Goal: Task Accomplishment & Management: Use online tool/utility

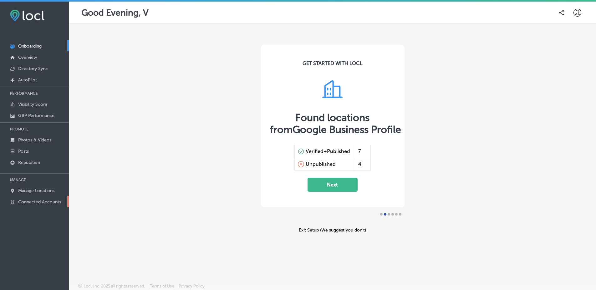
click at [52, 201] on p "Connected Accounts" at bounding box center [39, 201] width 43 height 5
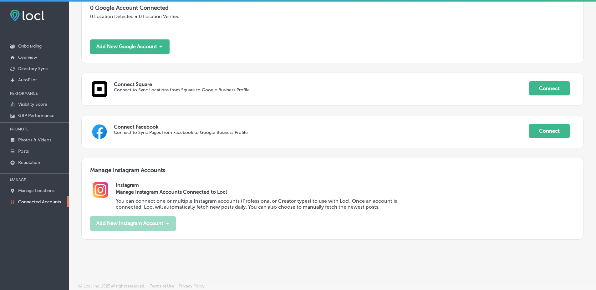
scroll to position [2, 0]
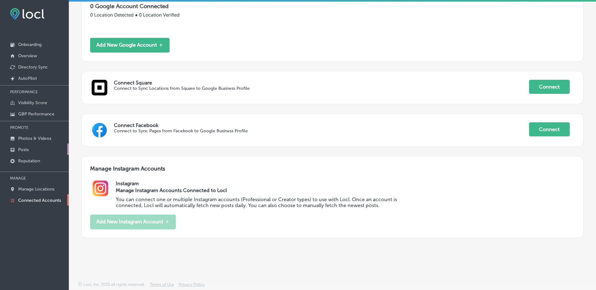
click at [43, 154] on link "Posts" at bounding box center [34, 149] width 69 height 11
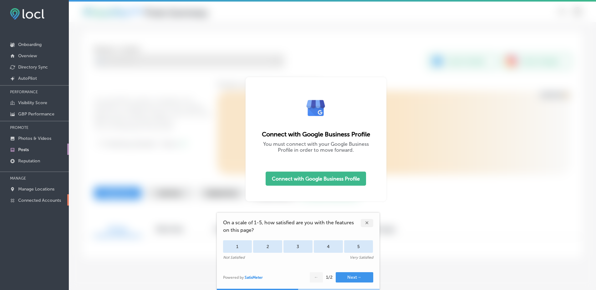
click at [48, 201] on p "Connected Accounts" at bounding box center [39, 200] width 43 height 5
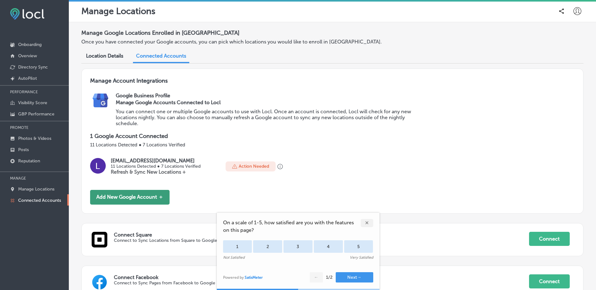
click at [148, 198] on button "Add New Google Account ＋" at bounding box center [129, 197] width 79 height 15
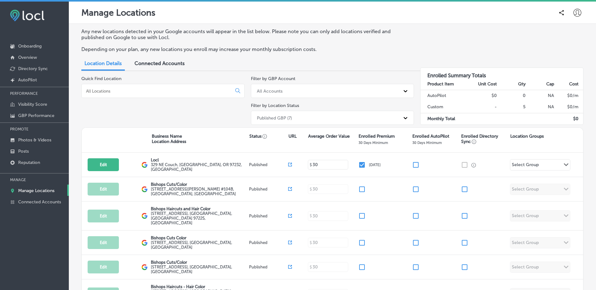
click at [178, 66] on span "Connected Accounts" at bounding box center [159, 63] width 50 height 6
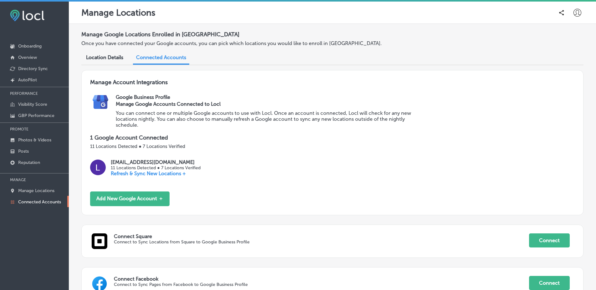
click at [582, 169] on div "Manage Google Locations Enrolled in Locl Once you have connected your Google ac…" at bounding box center [332, 215] width 527 height 382
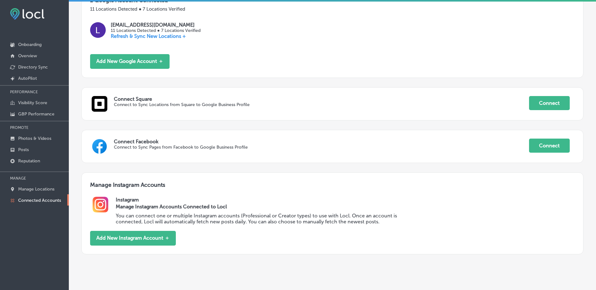
scroll to position [154, 0]
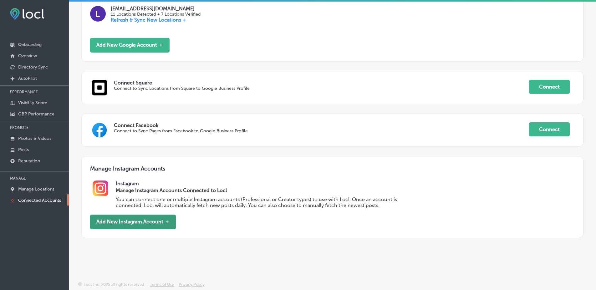
click at [165, 220] on button "Add New Instagram Account ＋" at bounding box center [133, 222] width 86 height 15
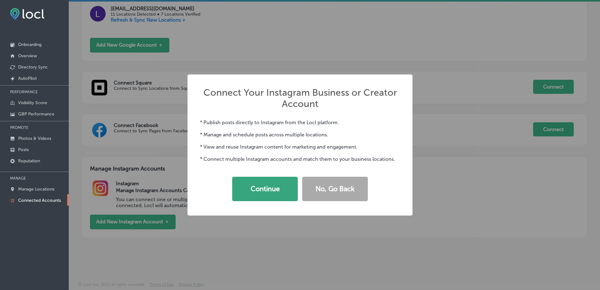
click at [274, 193] on button "Continue" at bounding box center [265, 189] width 66 height 24
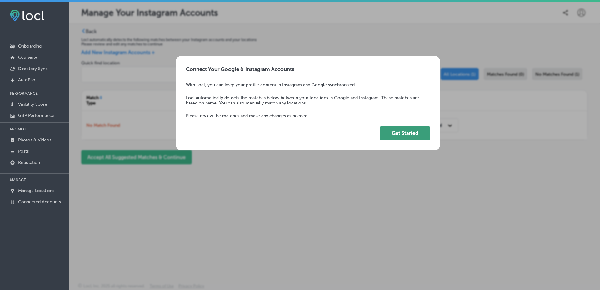
click at [418, 135] on button "Get Started" at bounding box center [405, 133] width 50 height 14
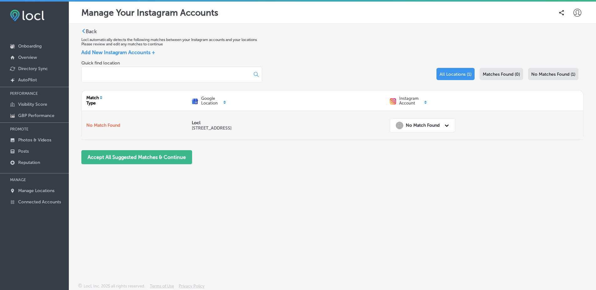
click at [411, 126] on strong "No Match Found" at bounding box center [423, 125] width 34 height 5
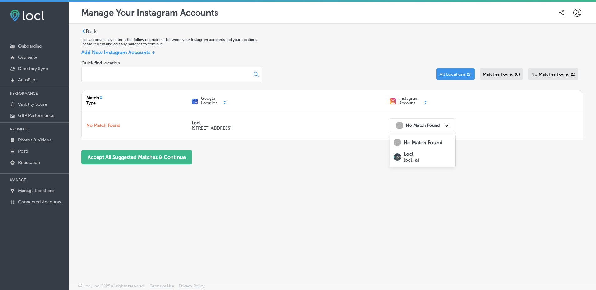
click at [416, 154] on p "Locl" at bounding box center [410, 154] width 15 height 6
click at [207, 174] on div "Back Locl automatically detects the following matches between your Instagram ac…" at bounding box center [332, 139] width 527 height 230
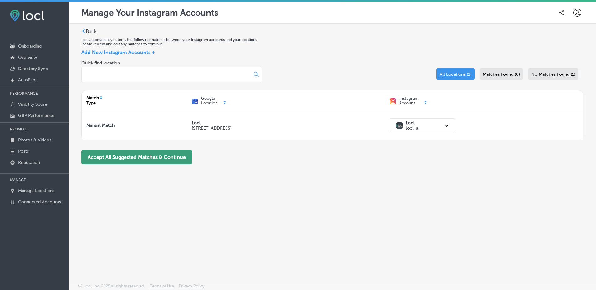
click at [157, 159] on button "Accept All Suggested Matches & Continue" at bounding box center [136, 157] width 111 height 14
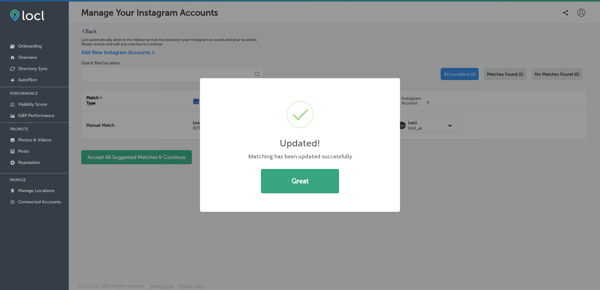
click at [299, 187] on button "Great" at bounding box center [300, 181] width 78 height 24
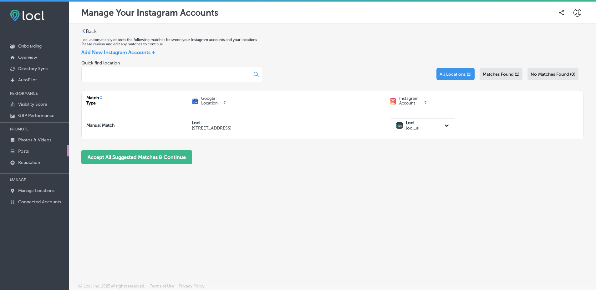
click at [36, 149] on link "Posts" at bounding box center [34, 150] width 69 height 11
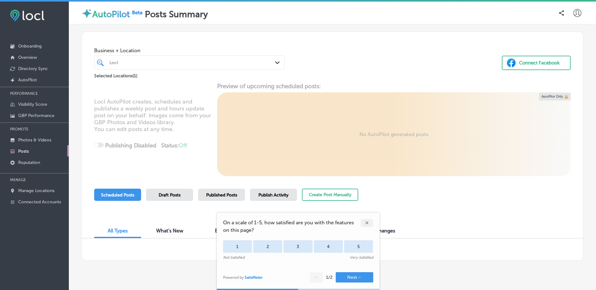
click at [366, 224] on div "✕" at bounding box center [367, 223] width 13 height 8
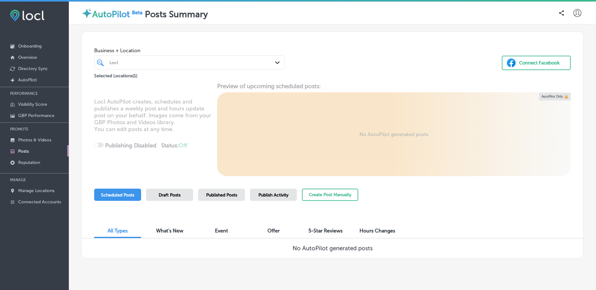
click at [233, 192] on span "Published Posts" at bounding box center [221, 194] width 31 height 5
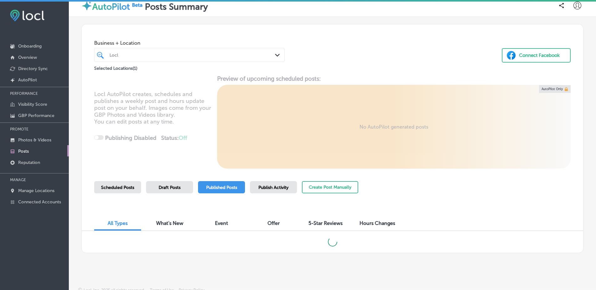
scroll to position [12, 0]
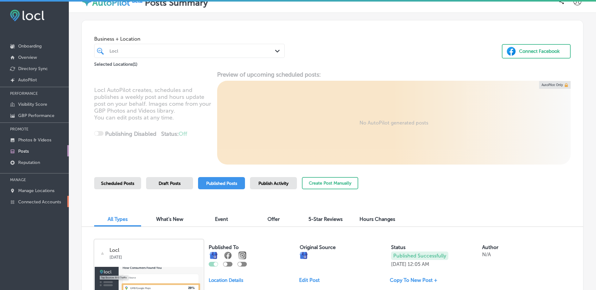
click at [37, 198] on link "Connected Accounts" at bounding box center [34, 201] width 69 height 11
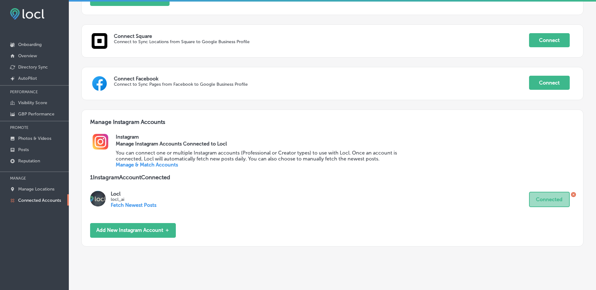
scroll to position [209, 0]
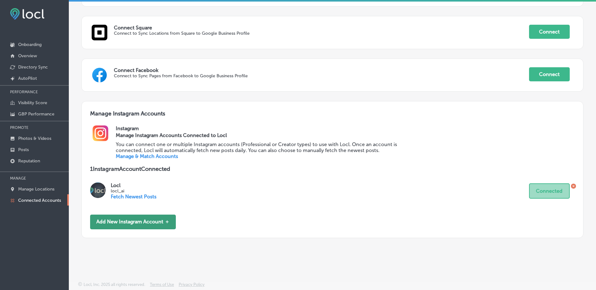
click at [145, 225] on button "Add New Instagram Account ＋" at bounding box center [133, 222] width 86 height 15
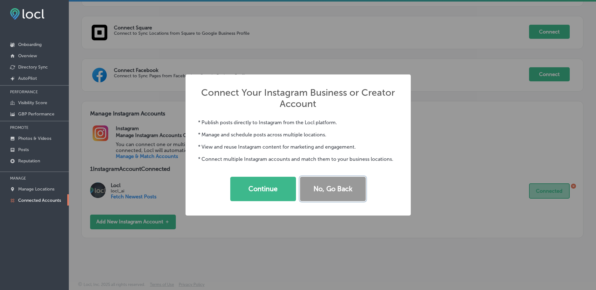
click at [314, 191] on button "No, Go Back" at bounding box center [333, 189] width 66 height 24
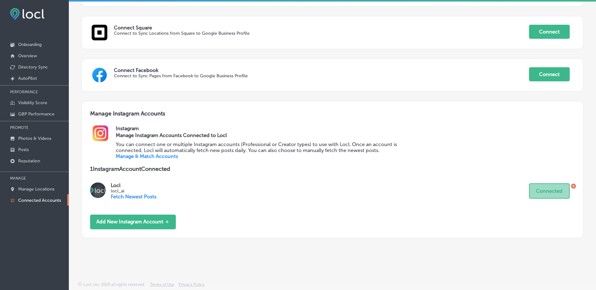
click at [140, 154] on link "Manage & Match Accounts" at bounding box center [147, 156] width 62 height 6
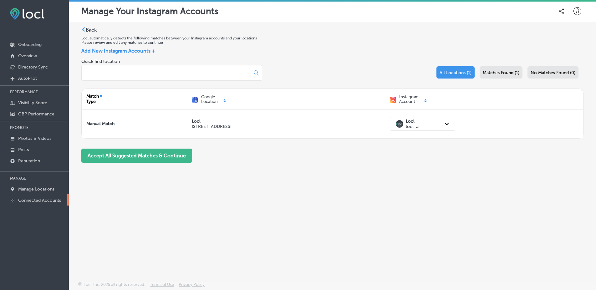
click at [58, 196] on link "Connected Accounts" at bounding box center [34, 199] width 69 height 11
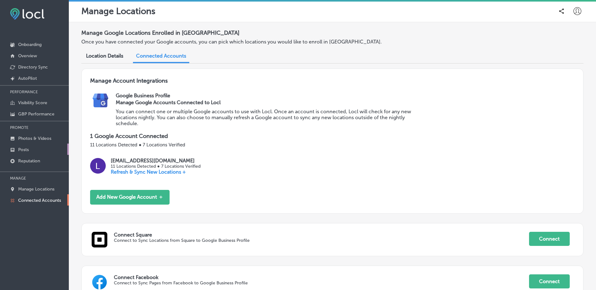
click at [55, 147] on link "Posts" at bounding box center [34, 149] width 69 height 11
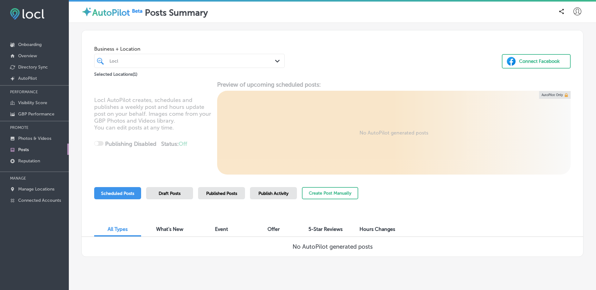
click at [184, 195] on div "Draft Posts" at bounding box center [169, 193] width 47 height 12
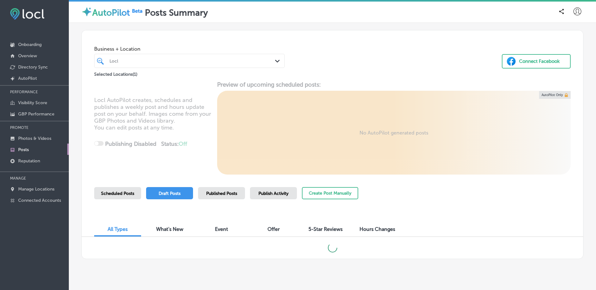
click at [192, 57] on div at bounding box center [181, 61] width 145 height 8
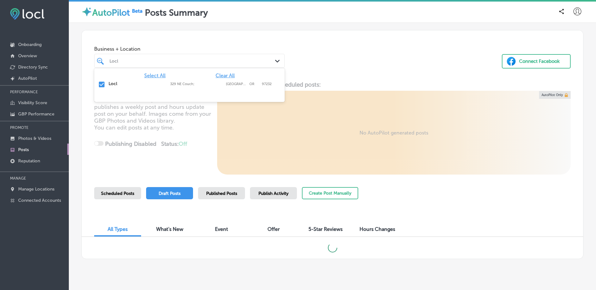
click at [192, 57] on div at bounding box center [181, 61] width 145 height 8
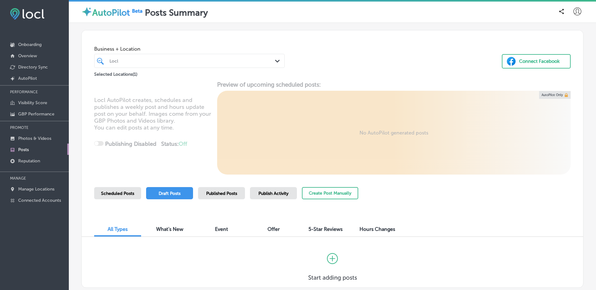
click at [224, 193] on span "Published Posts" at bounding box center [221, 193] width 31 height 5
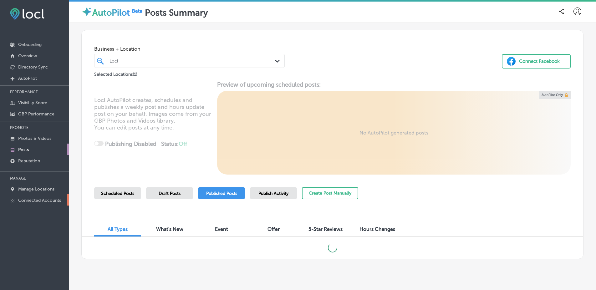
click at [59, 203] on p "Connected Accounts" at bounding box center [39, 200] width 43 height 5
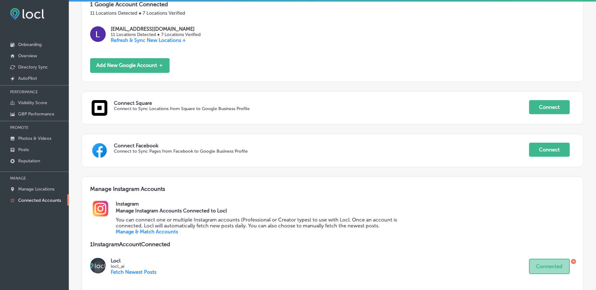
scroll to position [209, 0]
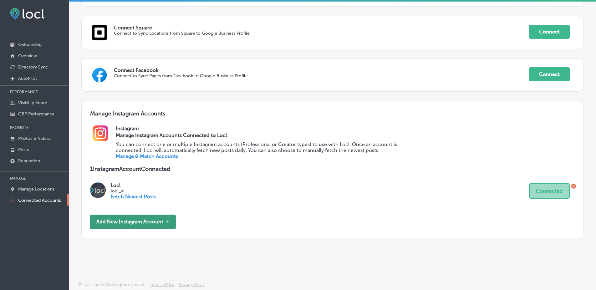
click at [140, 223] on button "Add New Instagram Account ＋" at bounding box center [133, 222] width 86 height 15
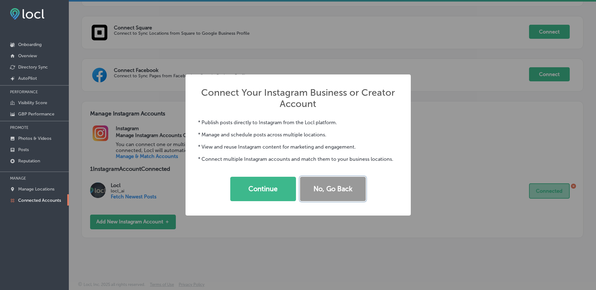
click at [348, 184] on button "No, Go Back" at bounding box center [333, 189] width 66 height 24
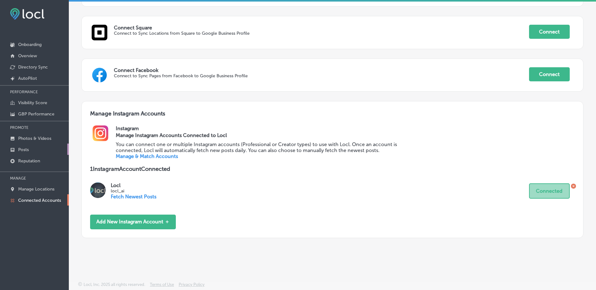
click at [27, 147] on p "Posts" at bounding box center [23, 149] width 11 height 5
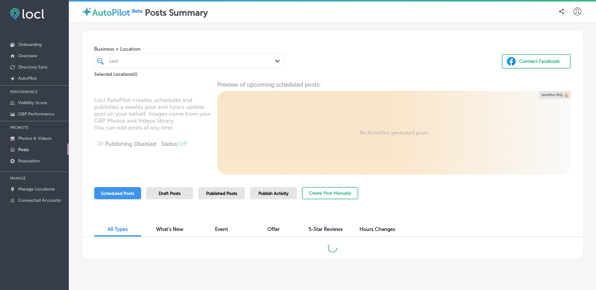
click at [172, 197] on div "Draft Posts" at bounding box center [169, 193] width 47 height 12
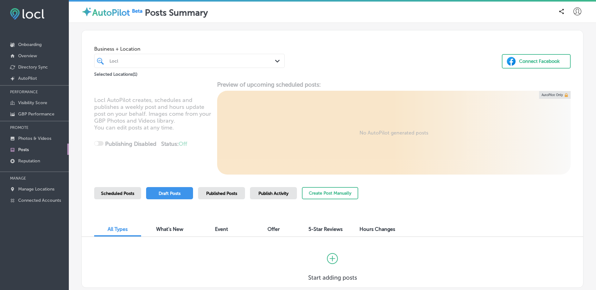
click at [227, 195] on span "Published Posts" at bounding box center [221, 193] width 31 height 5
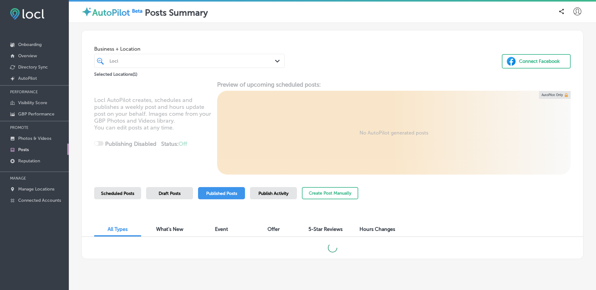
click at [413, 190] on div "Scheduled Posts Draft Posts Published Posts Publish Activity Create Post Manual…" at bounding box center [332, 201] width 476 height 28
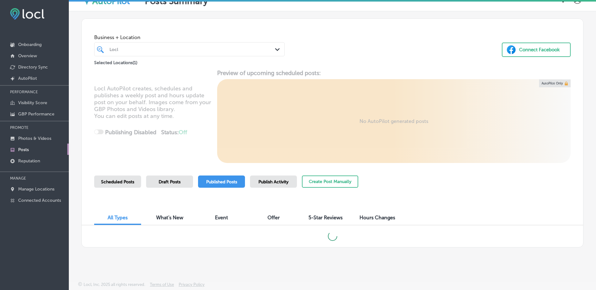
click at [412, 190] on div "Scheduled Posts Draft Posts Published Posts Publish Activity Create Post Manual…" at bounding box center [332, 189] width 476 height 28
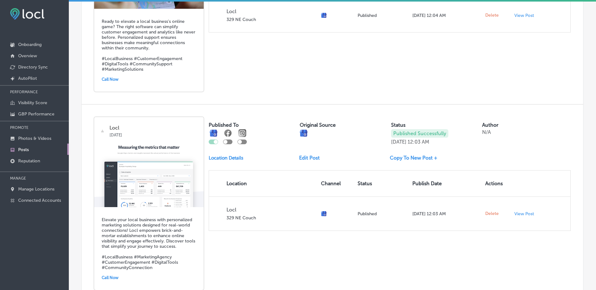
scroll to position [1223, 0]
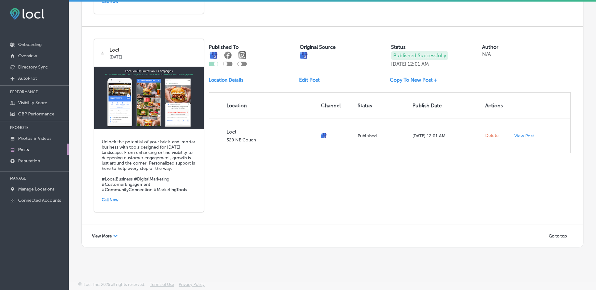
click at [98, 234] on span "View More" at bounding box center [102, 236] width 20 height 5
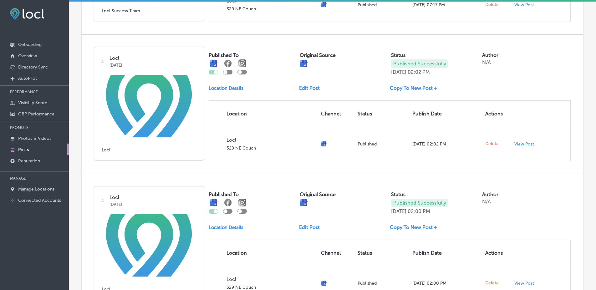
scroll to position [2192, 0]
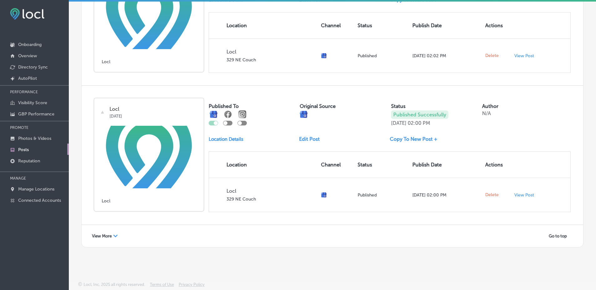
click at [122, 234] on div "View More Path Created with Sketch." at bounding box center [105, 236] width 34 height 10
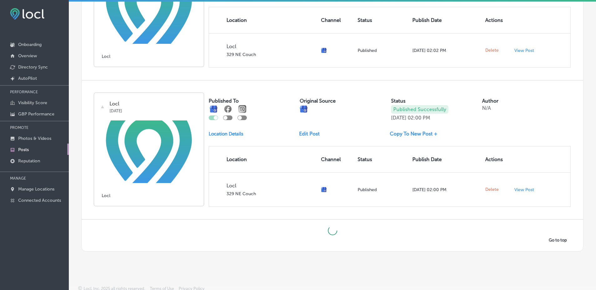
click at [239, 219] on div "Locl Aug 07, 2025 Locl Published To Original Source Status Published Successful…" at bounding box center [332, 149] width 501 height 139
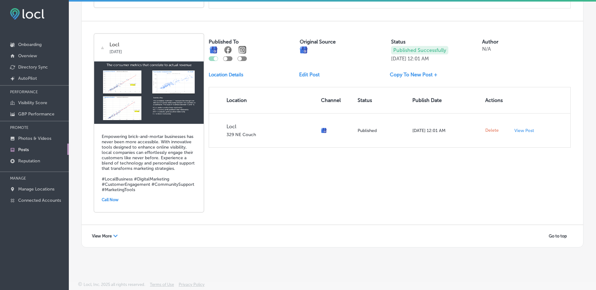
click at [94, 238] on span "View More" at bounding box center [102, 236] width 20 height 5
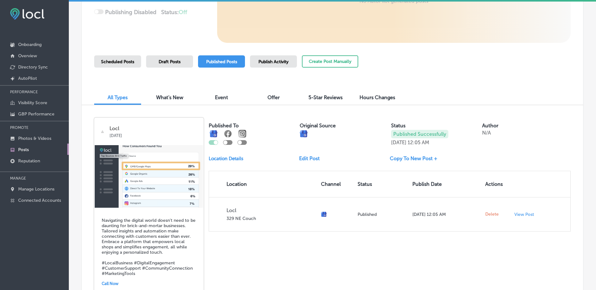
scroll to position [0, 0]
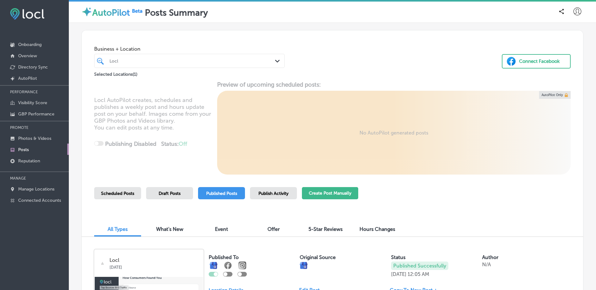
click at [315, 194] on button "Create Post Manually" at bounding box center [330, 193] width 56 height 12
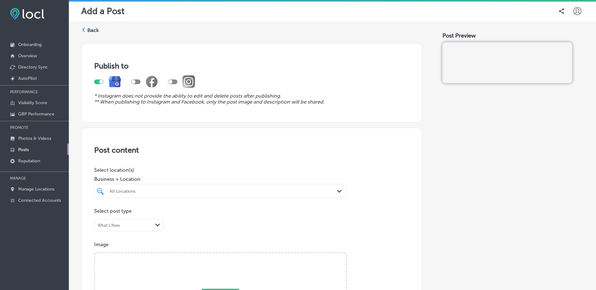
click at [174, 81] on div at bounding box center [172, 81] width 9 height 5
checkbox input "true"
click at [99, 82] on div at bounding box center [98, 81] width 9 height 5
click at [137, 83] on div at bounding box center [135, 81] width 9 height 5
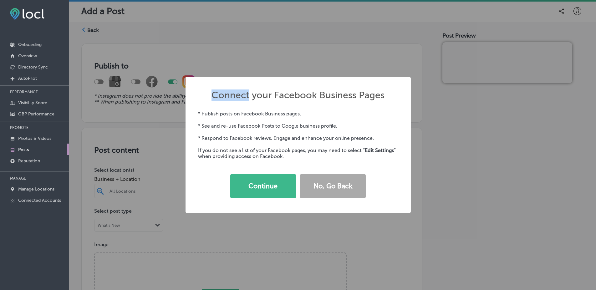
click at [137, 83] on div "Connect your Facebook Business Pages × * Publish posts on Facebook Business pag…" at bounding box center [298, 145] width 596 height 290
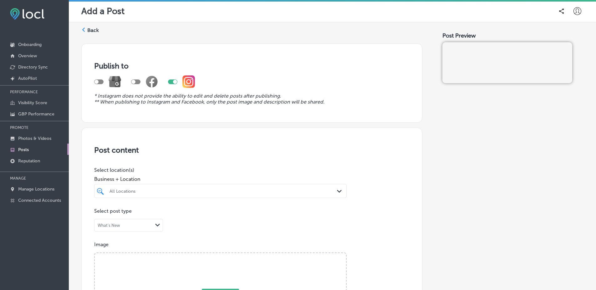
click at [101, 84] on div at bounding box center [107, 81] width 27 height 13
click at [101, 83] on div at bounding box center [98, 81] width 9 height 5
click at [95, 77] on div at bounding box center [107, 81] width 27 height 13
click at [97, 81] on div at bounding box center [98, 81] width 9 height 5
checkbox input "false"
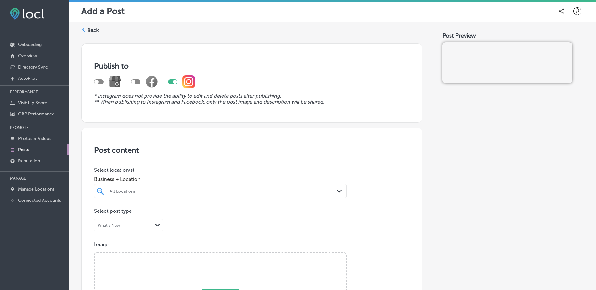
drag, startPoint x: 100, startPoint y: 83, endPoint x: 102, endPoint y: 118, distance: 35.1
click at [102, 118] on div "Publish to * Instagram does not provide the ability to edit and delete posts af…" at bounding box center [251, 82] width 341 height 79
click at [176, 190] on div "All Locations" at bounding box center [223, 190] width 228 height 5
click at [158, 217] on div "Locl 329 NE Couch;, Portland, OR, 97232 329 NE Couch; Portland OR 97232" at bounding box center [220, 215] width 247 height 10
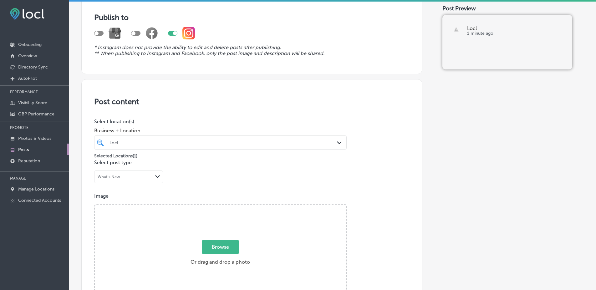
scroll to position [113, 0]
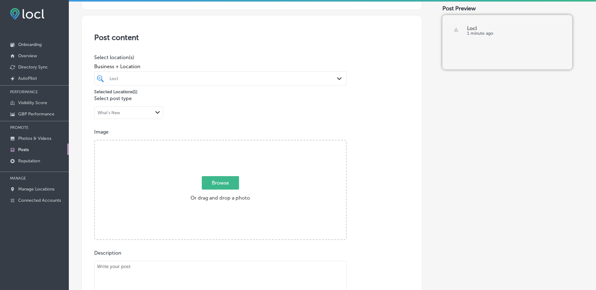
click at [231, 188] on span "Browse" at bounding box center [220, 182] width 37 height 13
click at [231, 142] on input "Browse Or drag and drop a photo" at bounding box center [220, 141] width 251 height 2
type input "C:\fakepath\9e2fbb31-902a-446c-89b7-d5581c84bc56tree-736885_1280.jpg"
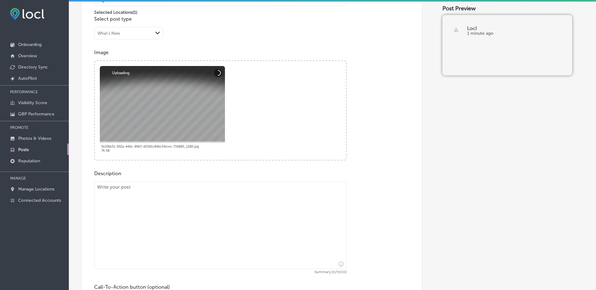
scroll to position [225, 0]
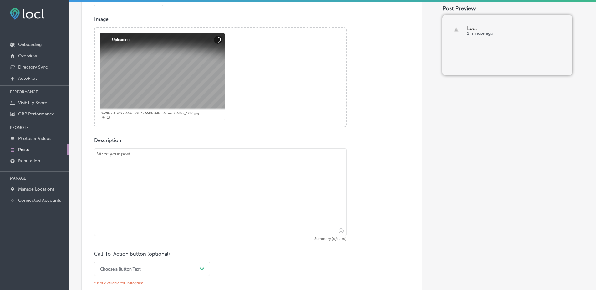
click at [303, 180] on textarea at bounding box center [220, 192] width 252 height 88
type textarea "t"
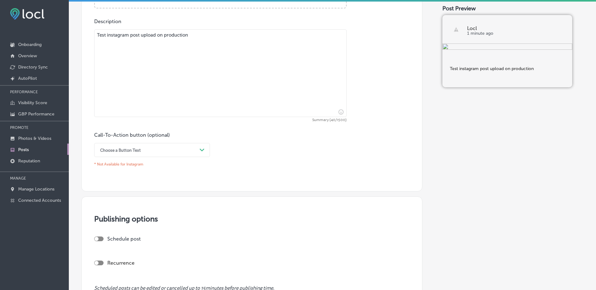
scroll to position [448, 0]
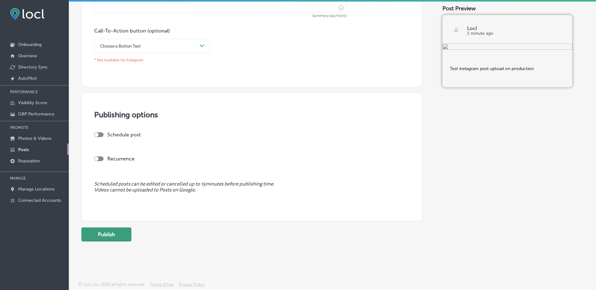
type textarea "Test instagram post upload on production"
click at [100, 238] on button "Publish" at bounding box center [106, 234] width 50 height 14
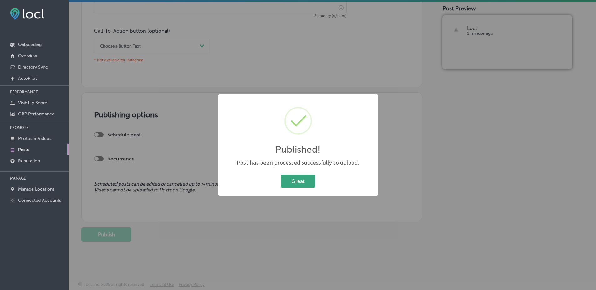
click at [300, 182] on button "Great" at bounding box center [297, 180] width 35 height 13
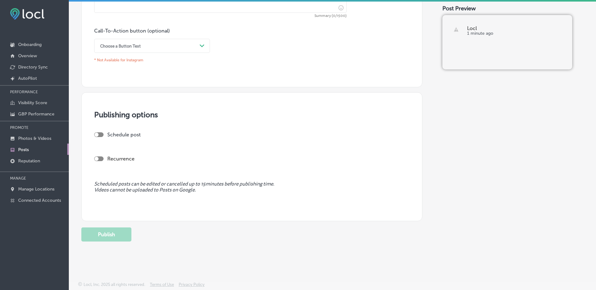
click at [53, 152] on link "Posts" at bounding box center [34, 149] width 69 height 11
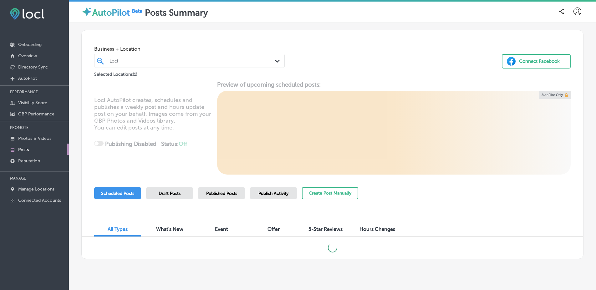
click at [474, 185] on div "Business + Location Locl Path Created with Sketch. Selected Locations ( 1 ) Con…" at bounding box center [332, 144] width 502 height 229
click at [581, 195] on div "Business + Location Locl Path Created with Sketch. Selected Locations ( 1 ) Con…" at bounding box center [332, 143] width 527 height 241
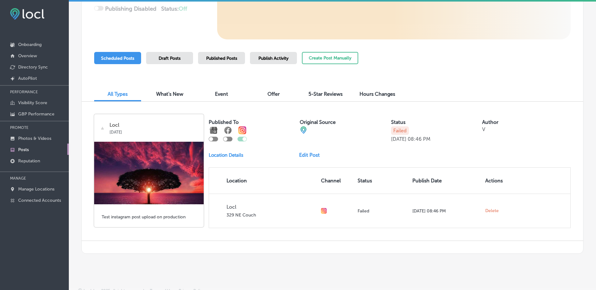
scroll to position [141, 0]
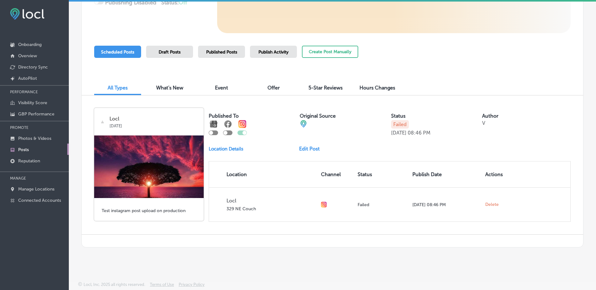
click at [271, 47] on div "Publish Activity" at bounding box center [273, 52] width 47 height 12
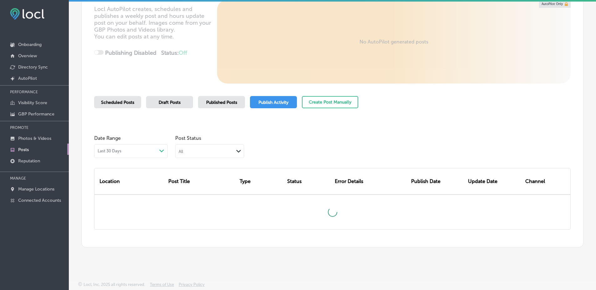
scroll to position [87, 0]
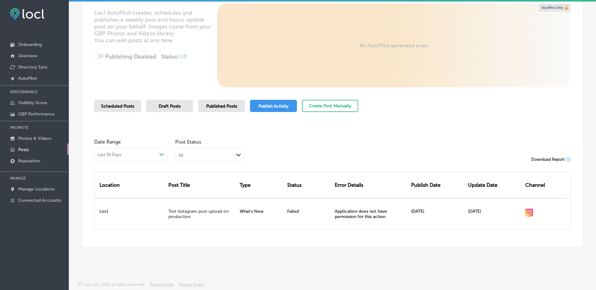
click at [122, 110] on div "Scheduled Posts" at bounding box center [117, 106] width 47 height 12
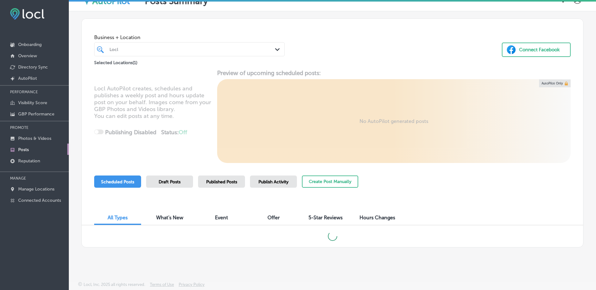
click at [452, 188] on div "Scheduled Posts Draft Posts Published Posts Publish Activity Create Post Manual…" at bounding box center [332, 189] width 476 height 28
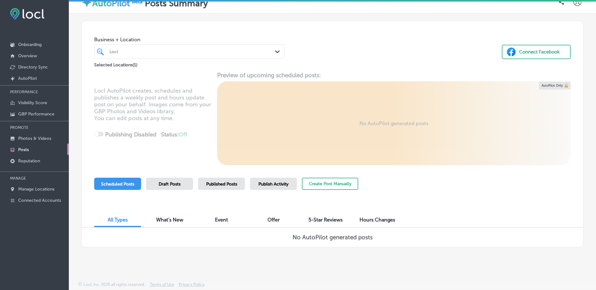
scroll to position [9, 0]
drag, startPoint x: 229, startPoint y: 175, endPoint x: 235, endPoint y: 191, distance: 17.6
click at [235, 191] on div "Business + Location Locl Path Created with Sketch. Selected Locations ( 1 ) Con…" at bounding box center [332, 134] width 502 height 227
click at [236, 184] on span "Published Posts" at bounding box center [221, 183] width 31 height 5
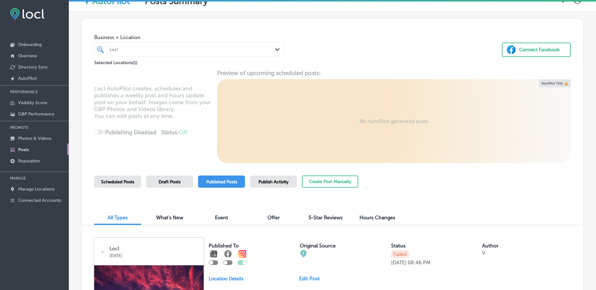
scroll to position [141, 0]
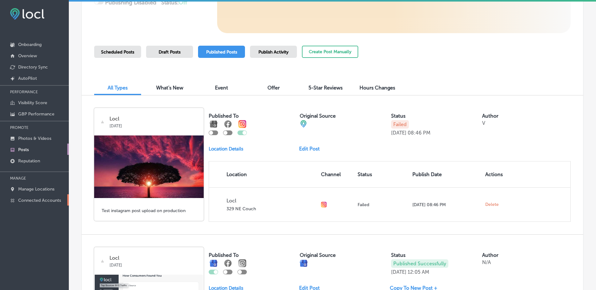
click at [53, 199] on p "Connected Accounts" at bounding box center [39, 200] width 43 height 5
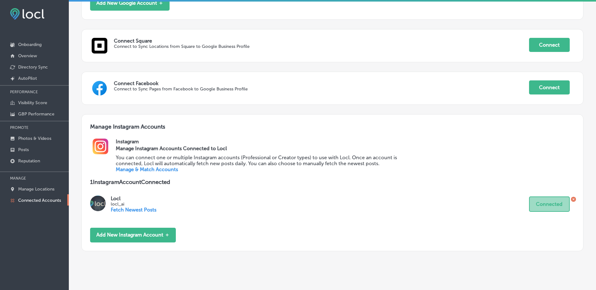
scroll to position [194, 0]
click at [152, 172] on link "Manage & Match Accounts" at bounding box center [147, 169] width 62 height 6
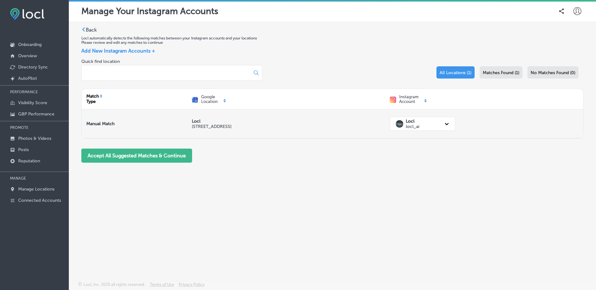
click at [428, 129] on div "Locl locl_ai" at bounding box center [416, 123] width 48 height 13
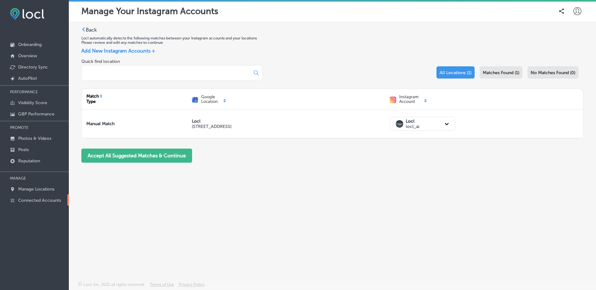
click at [52, 203] on p "Connected Accounts" at bounding box center [39, 200] width 43 height 5
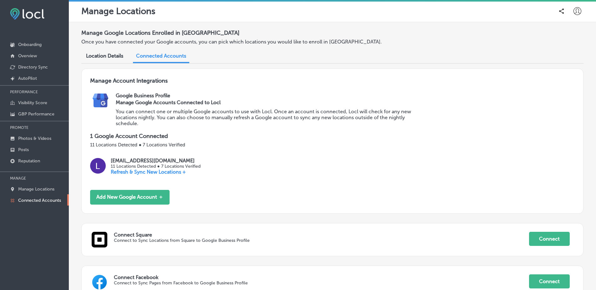
scroll to position [209, 0]
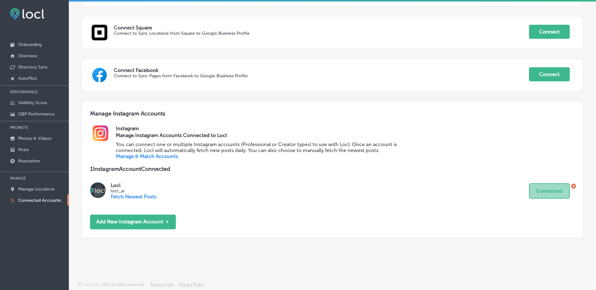
click at [143, 156] on link "Manage & Match Accounts" at bounding box center [147, 156] width 62 height 6
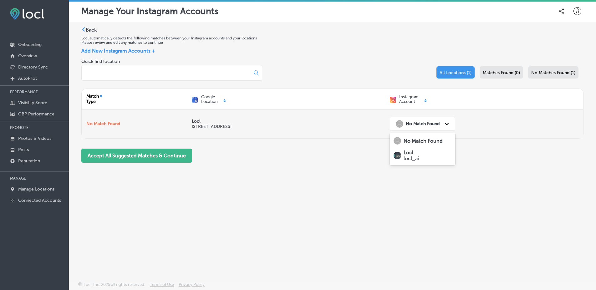
click at [394, 117] on div "No Match Found" at bounding box center [416, 123] width 48 height 13
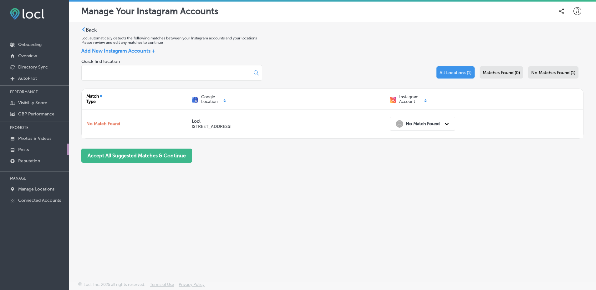
click at [49, 146] on link "Posts" at bounding box center [34, 149] width 69 height 11
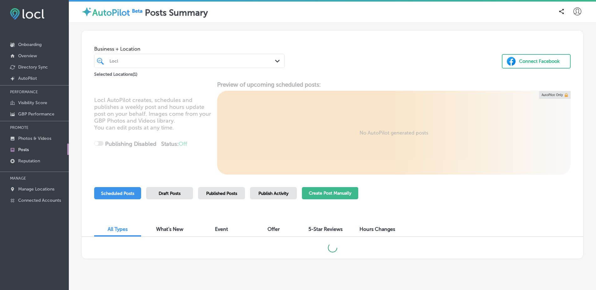
click at [331, 194] on button "Create Post Manually" at bounding box center [330, 193] width 56 height 12
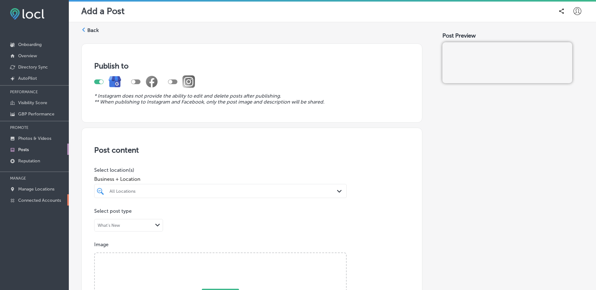
click at [22, 200] on p "Connected Accounts" at bounding box center [39, 200] width 43 height 5
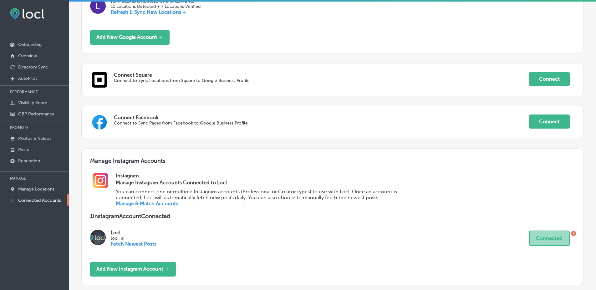
scroll to position [209, 0]
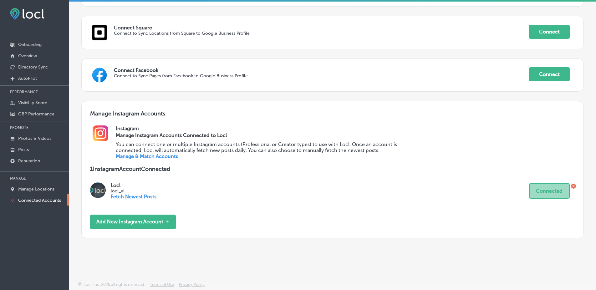
click at [168, 154] on link "Manage & Match Accounts" at bounding box center [147, 156] width 62 height 6
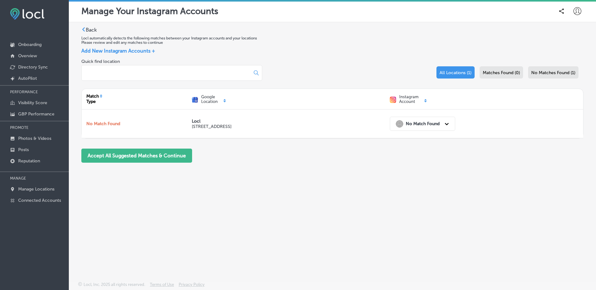
click at [380, 33] on div "Back Locl automatically detects the following matches between your Instagram ac…" at bounding box center [332, 97] width 502 height 141
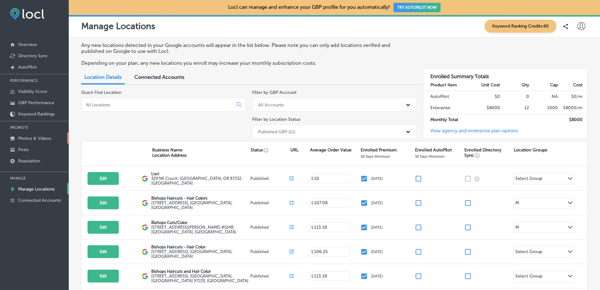
click at [58, 142] on link "Photos & Videos" at bounding box center [34, 137] width 69 height 11
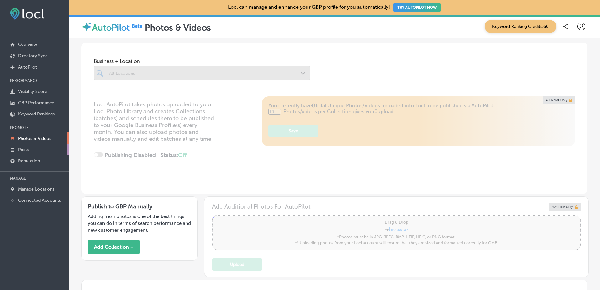
click at [60, 148] on link "Posts" at bounding box center [34, 149] width 69 height 11
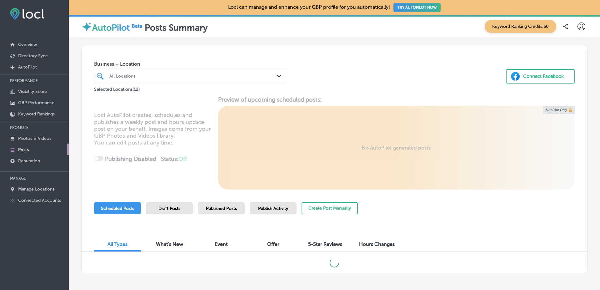
click at [76, 226] on div "Business + Location All Locations Path Created with Sketch. Selected Locations …" at bounding box center [335, 158] width 532 height 241
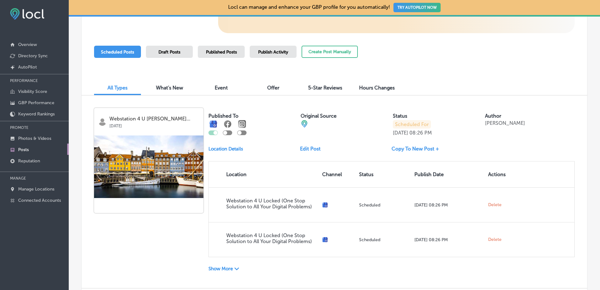
scroll to position [210, 0]
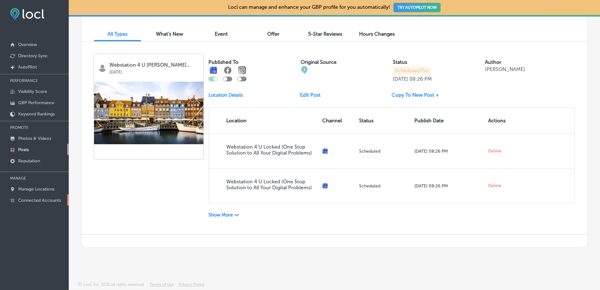
click at [48, 198] on p "Connected Accounts" at bounding box center [39, 200] width 43 height 5
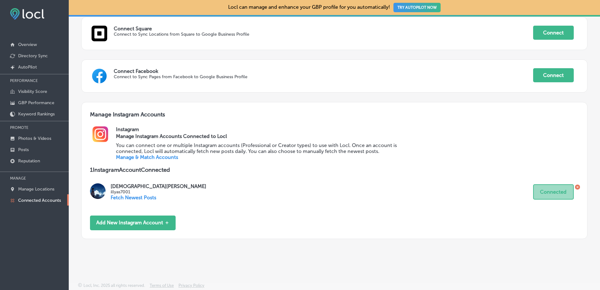
scroll to position [269, 0]
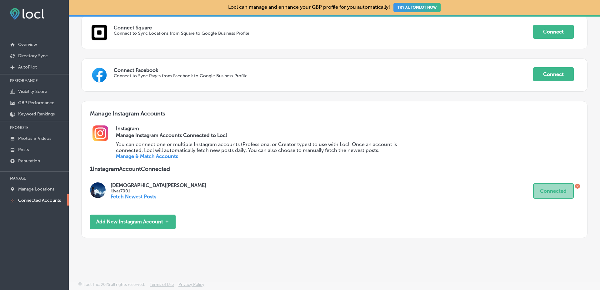
click at [165, 157] on link "Manage & Match Accounts" at bounding box center [147, 156] width 62 height 6
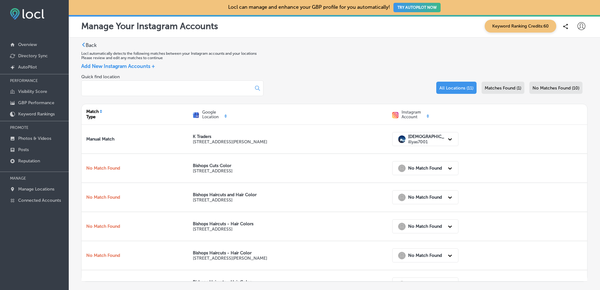
scroll to position [63, 0]
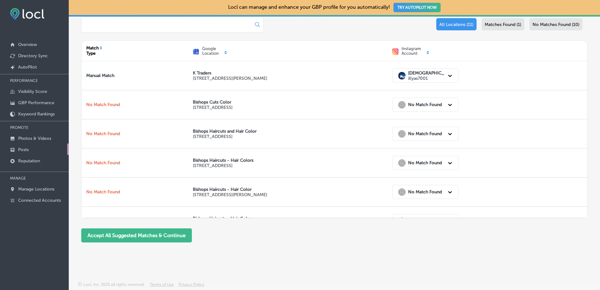
click at [57, 148] on link "Posts" at bounding box center [34, 149] width 69 height 11
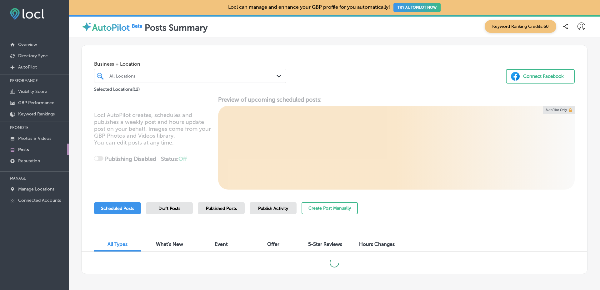
click at [585, 149] on div "Business + Location All Locations Path Created with Sketch. Selected Locations …" at bounding box center [335, 158] width 532 height 241
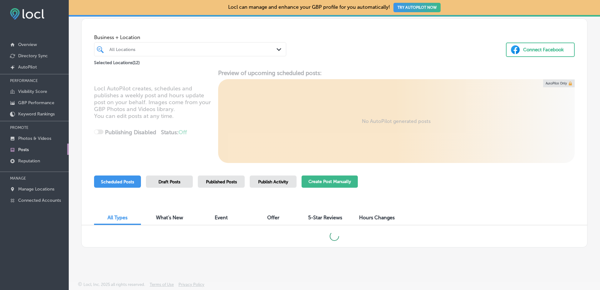
click at [334, 182] on button "Create Post Manually" at bounding box center [330, 181] width 56 height 12
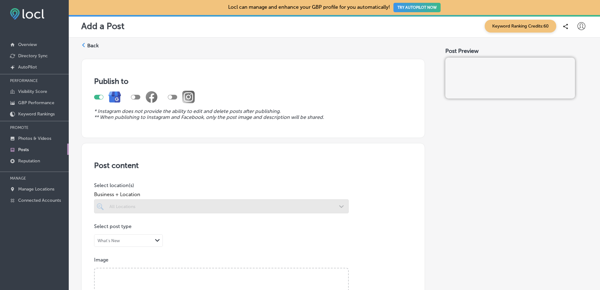
click at [99, 99] on div at bounding box center [98, 97] width 9 height 5
checkbox input "false"
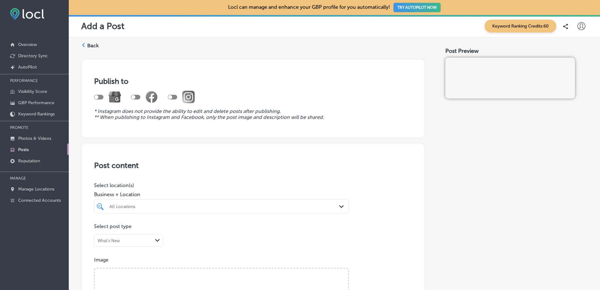
click at [173, 99] on div at bounding box center [172, 97] width 9 height 5
checkbox input "true"
click at [164, 210] on div "All Locations Path Created with Sketch." at bounding box center [221, 206] width 255 height 14
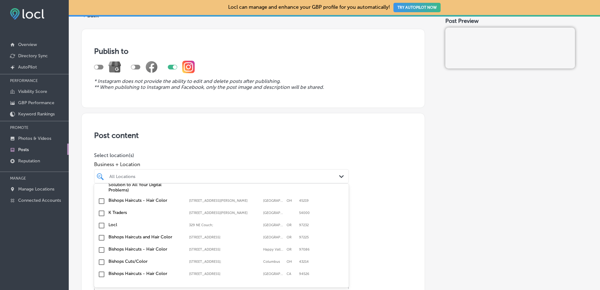
scroll to position [98, 0]
click at [157, 210] on label "K Traders" at bounding box center [146, 212] width 74 height 5
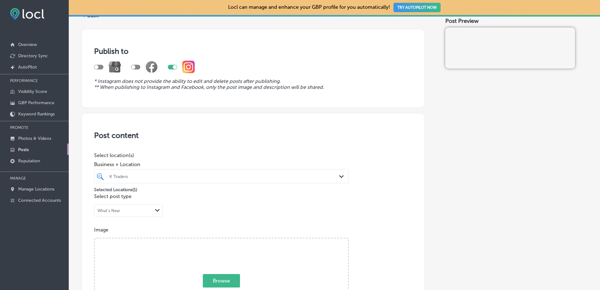
click at [162, 257] on div "Browse Or drag and drop a photo" at bounding box center [222, 288] width 254 height 100
click at [95, 238] on input "Browse Or drag and drop a photo" at bounding box center [222, 239] width 254 height 2
type input "C:\fakepath\9e2fbb31-902a-446c-89b7-d5581c84bc56tree-736885_1280.jpg"
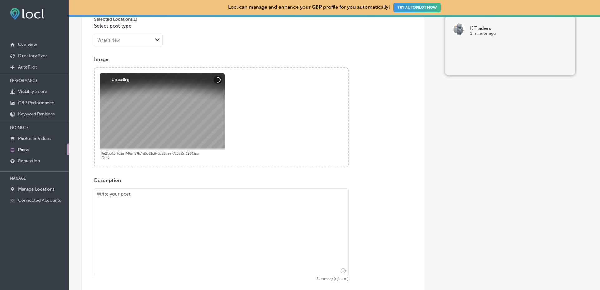
scroll to position [214, 0]
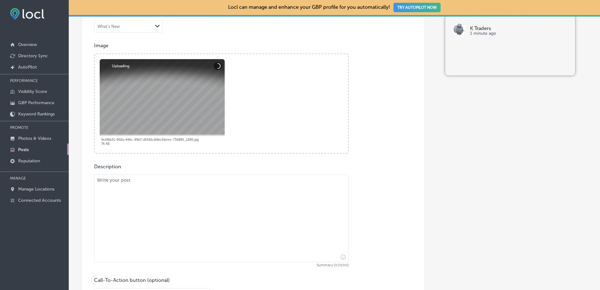
click at [244, 226] on textarea at bounding box center [221, 218] width 255 height 88
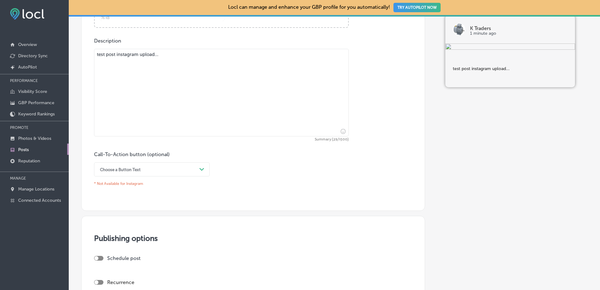
scroll to position [463, 0]
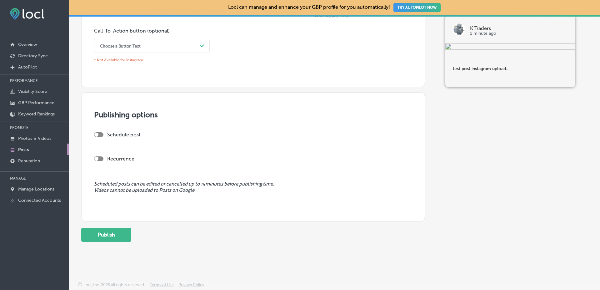
type textarea "test post instagram upload..."
click at [120, 233] on button "Publish" at bounding box center [106, 235] width 50 height 14
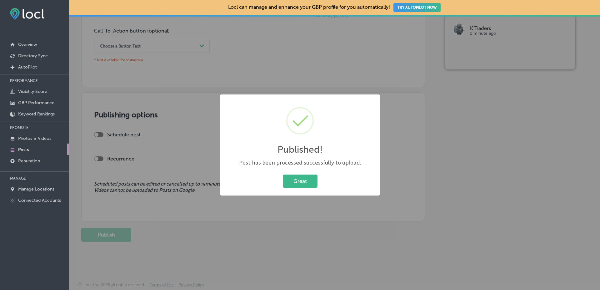
click at [62, 146] on link "Posts" at bounding box center [34, 149] width 69 height 11
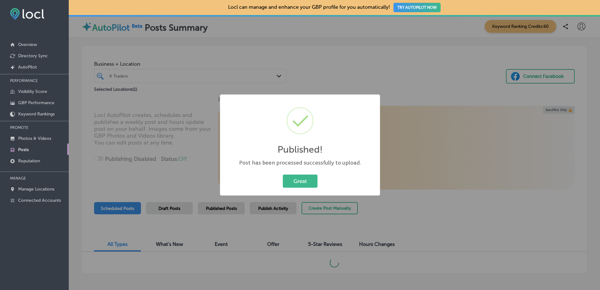
click at [179, 194] on div "Published! × Post has been processed successfully to upload. Great Cancel" at bounding box center [300, 145] width 600 height 290
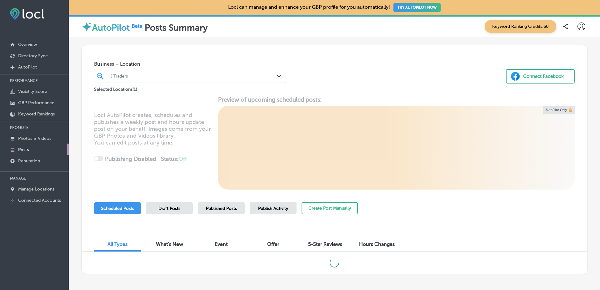
click at [246, 206] on div "Scheduled Posts Draft Posts Published Posts Publish Activity" at bounding box center [195, 208] width 203 height 12
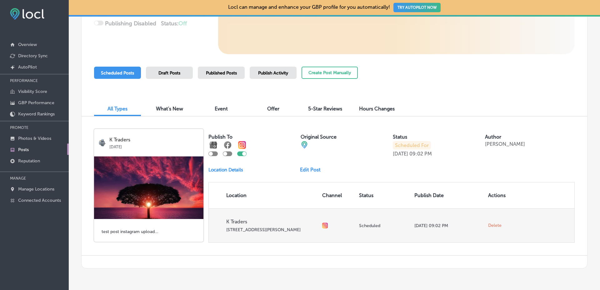
scroll to position [123, 0]
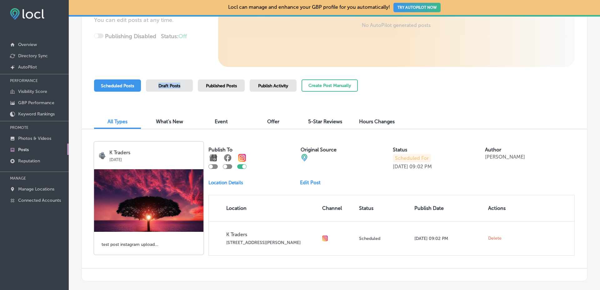
drag, startPoint x: 168, startPoint y: 90, endPoint x: 119, endPoint y: 89, distance: 48.8
click at [119, 89] on div "Scheduled Posts Draft Posts Published Posts Publish Activity" at bounding box center [195, 85] width 203 height 12
click at [119, 89] on div "Scheduled Posts" at bounding box center [117, 85] width 47 height 12
click at [167, 88] on span "Draft Posts" at bounding box center [170, 85] width 22 height 5
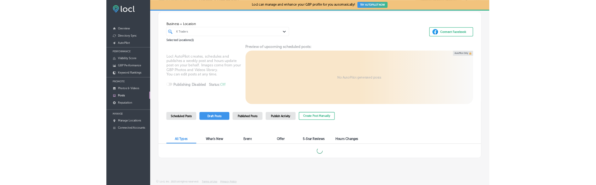
scroll to position [27, 0]
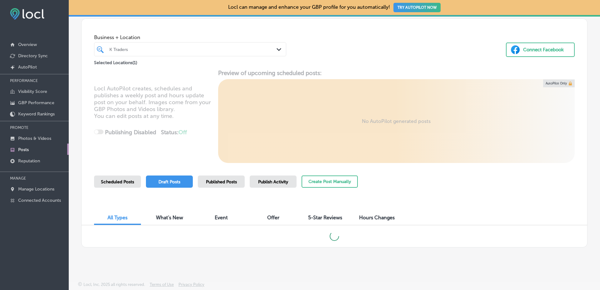
click at [132, 177] on div "Scheduled Posts" at bounding box center [117, 181] width 47 height 12
click at [270, 161] on div "Locl AutoPilot creates, schedules and publishes a weekly post and hours update …" at bounding box center [335, 115] width 506 height 93
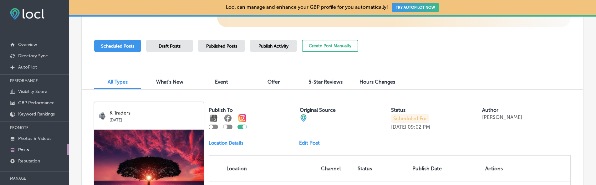
scroll to position [141, 0]
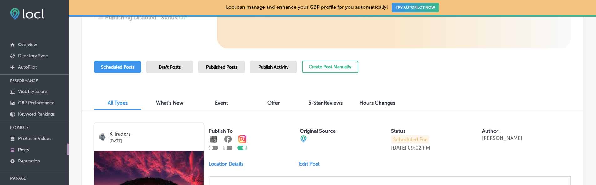
click at [229, 68] on span "Published Posts" at bounding box center [221, 66] width 31 height 5
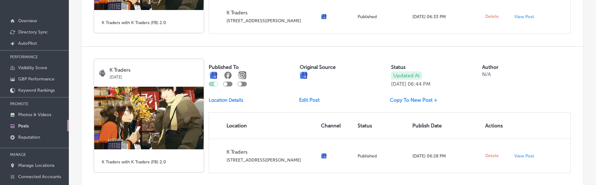
scroll to position [943, 0]
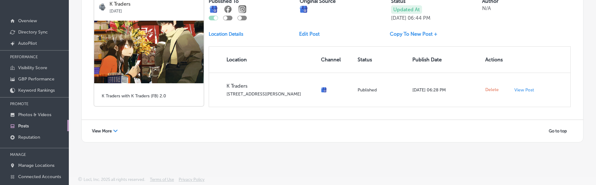
click at [113, 130] on div "View More Path Created with Sketch." at bounding box center [105, 131] width 34 height 10
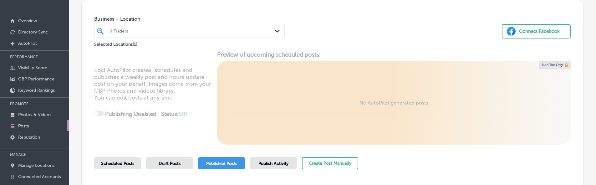
scroll to position [23, 0]
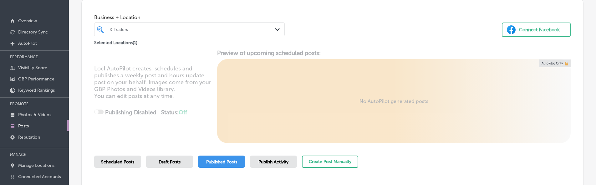
click at [270, 167] on div "Publish Activity" at bounding box center [273, 161] width 47 height 12
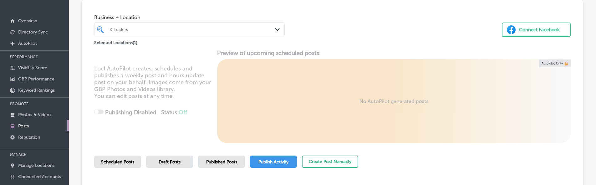
click at [204, 98] on div "Locl AutoPilot creates, schedules and publishes a weekly post and hours update …" at bounding box center [332, 95] width 501 height 93
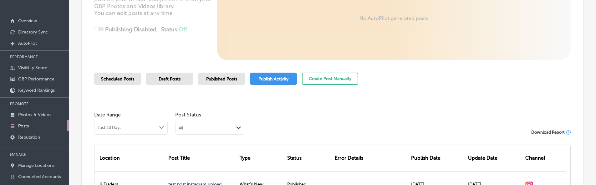
scroll to position [105, 0]
click at [121, 76] on div "Scheduled Posts" at bounding box center [117, 79] width 47 height 12
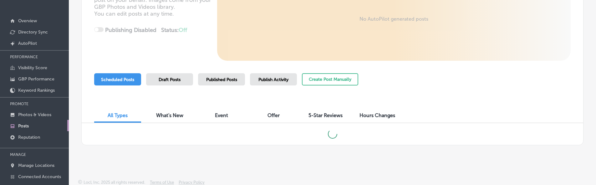
click at [76, 143] on div "Business + Location K Traders Path Created with Sketch. Selected Locations ( 1 …" at bounding box center [332, 29] width 527 height 241
click at [220, 73] on div "Published Posts" at bounding box center [221, 79] width 47 height 12
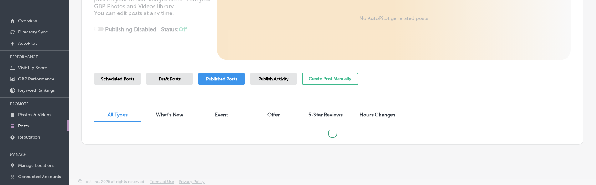
scroll to position [108, 0]
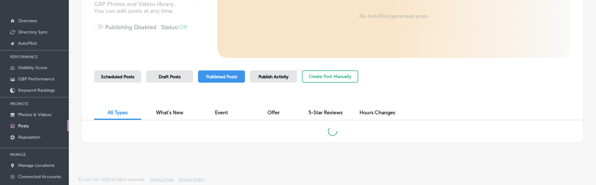
click at [76, 131] on div "Business + Location K Traders Path Created with Sketch. Selected Locations ( 1 …" at bounding box center [332, 26] width 527 height 241
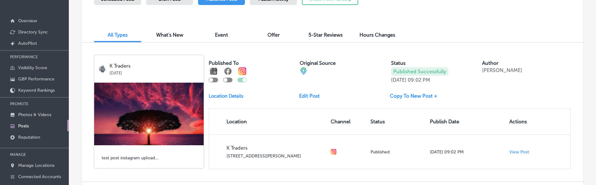
scroll to position [186, 0]
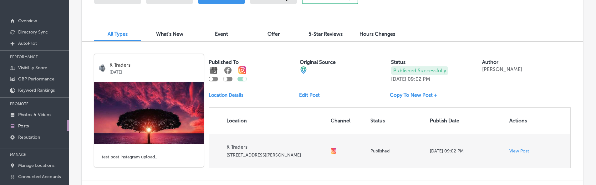
click at [517, 150] on p "View Post" at bounding box center [519, 150] width 20 height 5
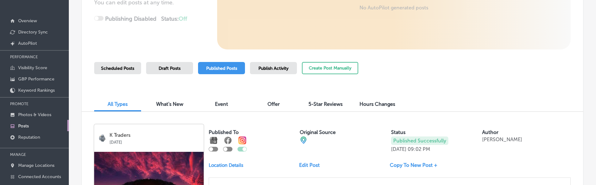
scroll to position [114, 0]
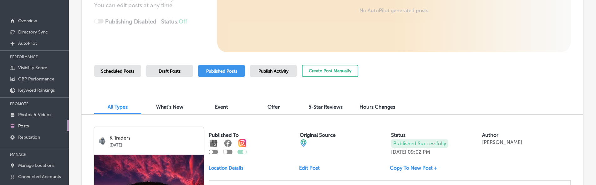
click at [273, 69] on span "Publish Activity" at bounding box center [273, 70] width 30 height 5
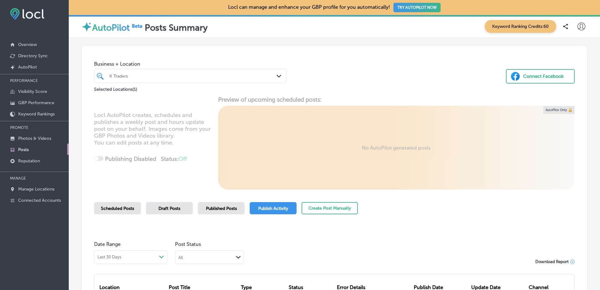
click at [578, 27] on icon at bounding box center [582, 27] width 8 height 8
click at [566, 49] on p "My Account" at bounding box center [573, 49] width 28 height 8
select select "US"
